Goal: Participate in discussion: Participate in discussion

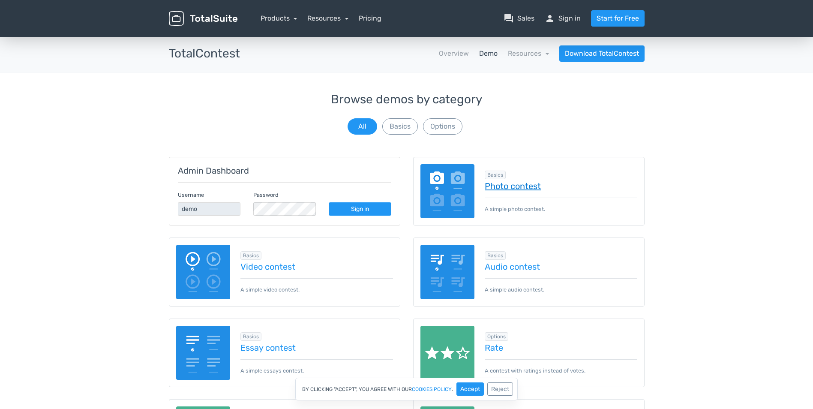
click at [501, 187] on link "Photo contest" at bounding box center [560, 185] width 152 height 9
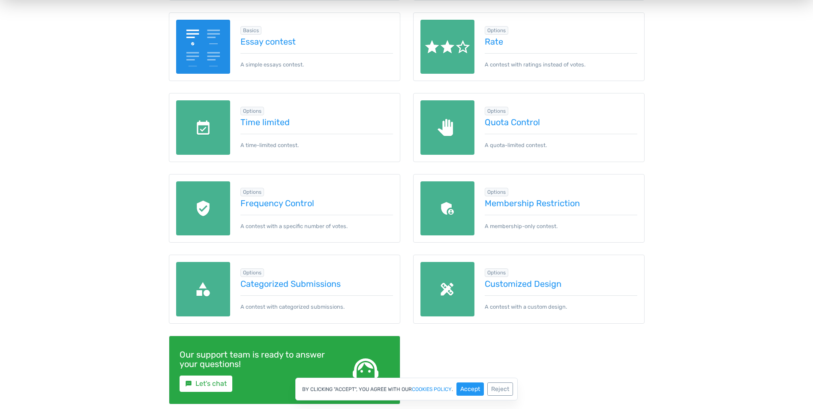
scroll to position [343, 0]
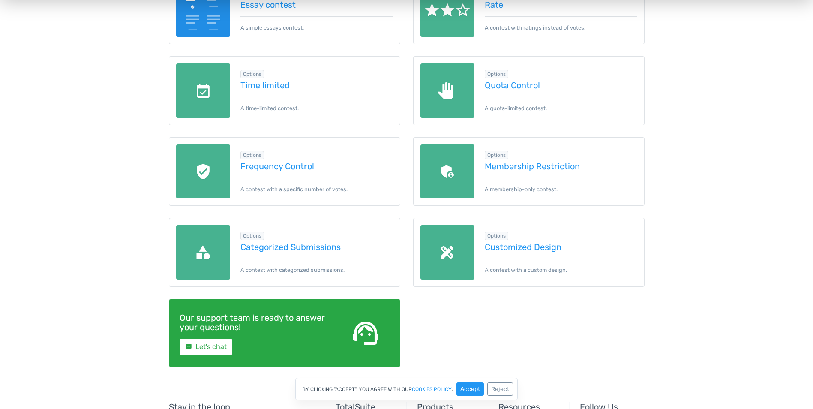
click at [205, 180] on img at bounding box center [203, 171] width 54 height 54
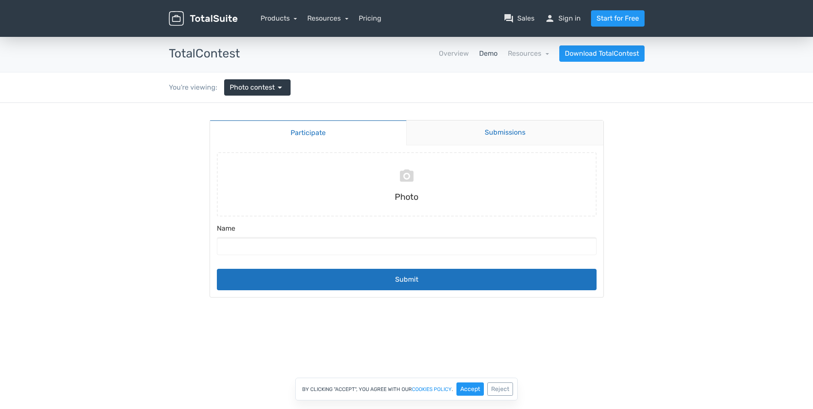
click at [506, 126] on link "Submissions" at bounding box center [504, 132] width 197 height 25
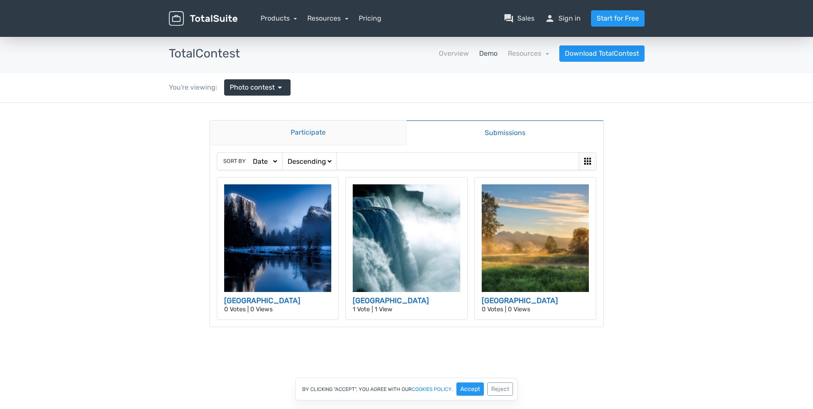
click at [309, 127] on link "Participate" at bounding box center [308, 132] width 197 height 25
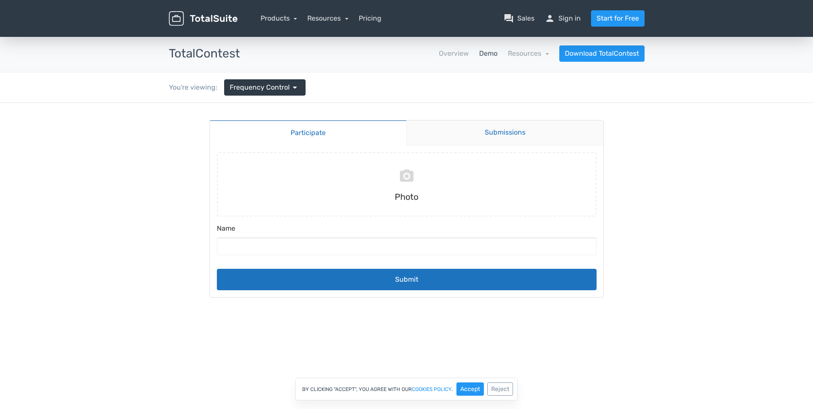
click at [484, 136] on link "Submissions" at bounding box center [504, 132] width 197 height 25
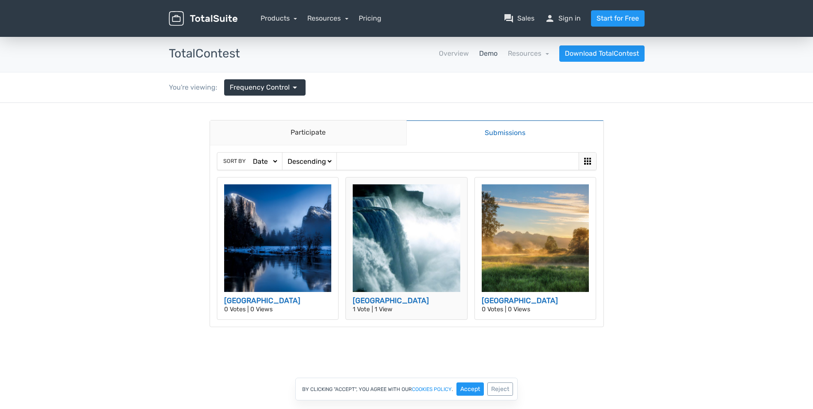
click at [406, 236] on img at bounding box center [407, 238] width 108 height 108
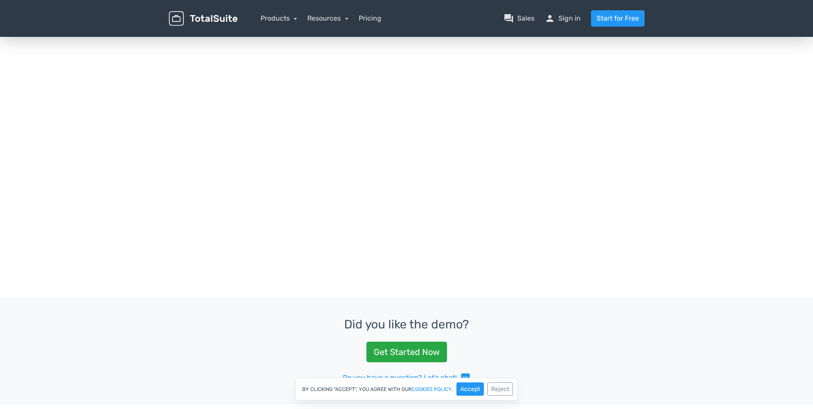
scroll to position [257, 0]
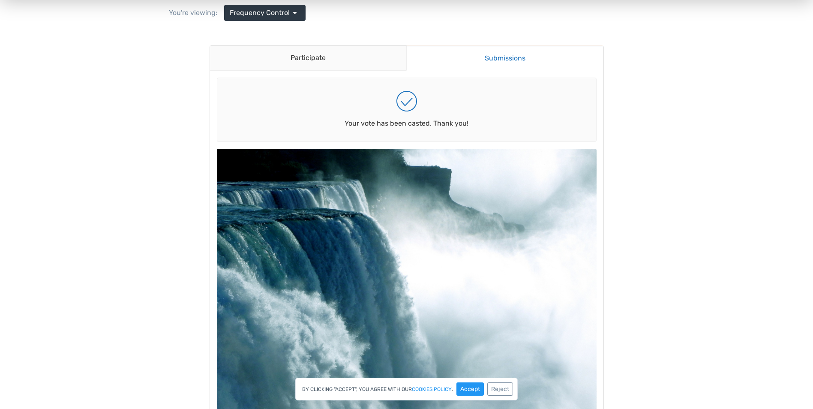
scroll to position [0, 0]
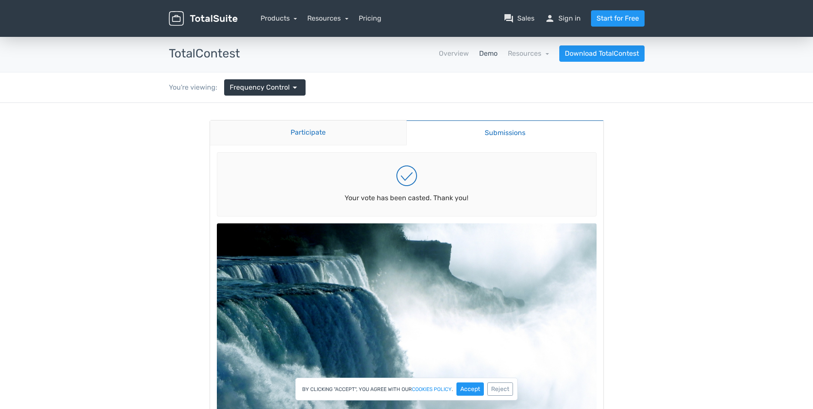
click at [356, 144] on link "Participate" at bounding box center [308, 132] width 197 height 25
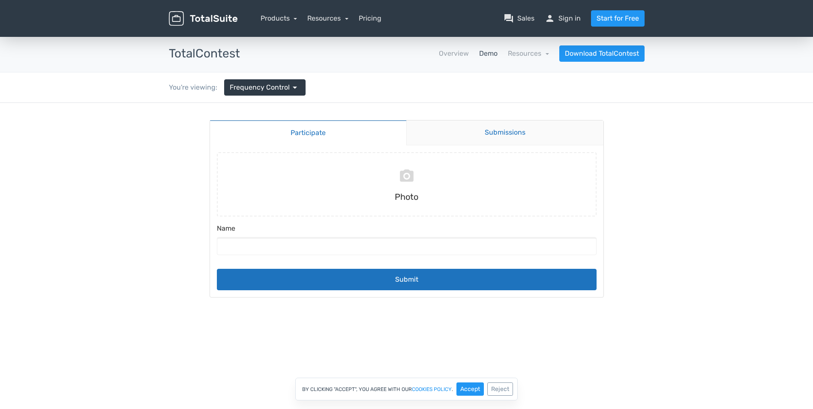
click at [475, 135] on link "Submissions" at bounding box center [504, 132] width 197 height 25
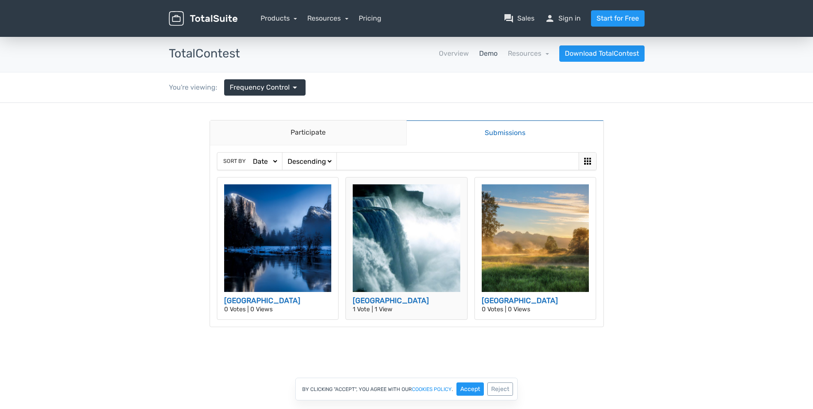
click at [421, 238] on img at bounding box center [407, 238] width 108 height 108
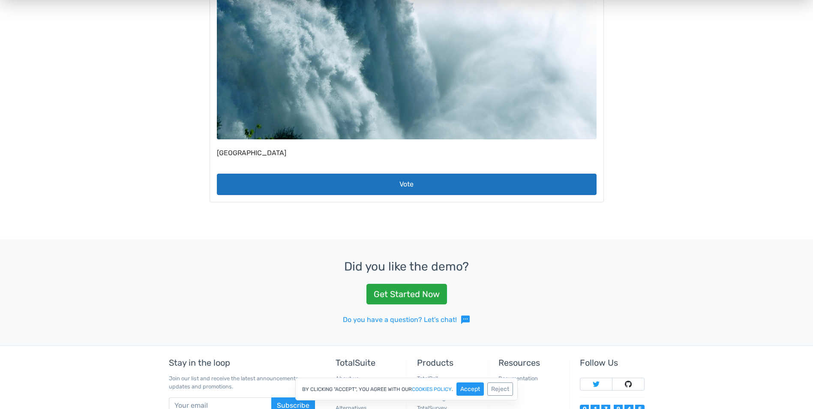
scroll to position [371, 0]
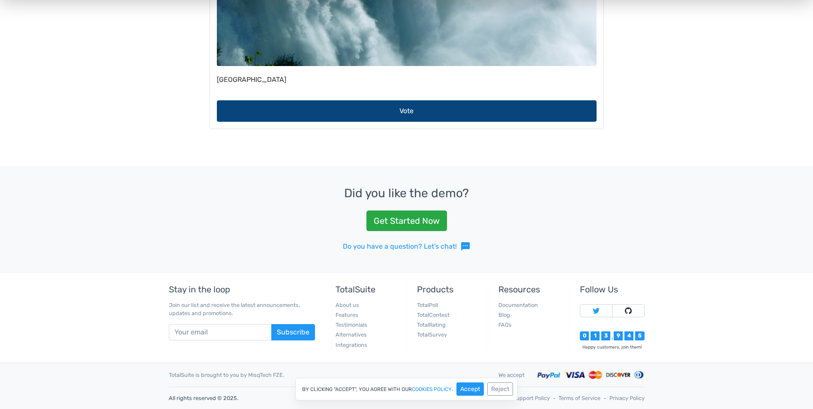
click at [407, 116] on button "Vote" at bounding box center [407, 110] width 380 height 21
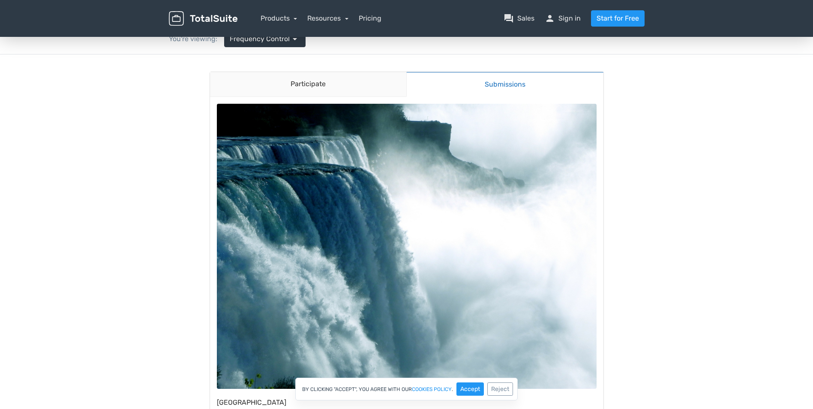
scroll to position [0, 0]
